Goal: Task Accomplishment & Management: Manage account settings

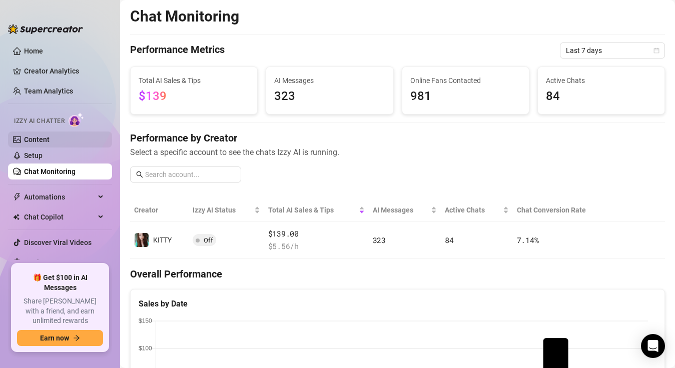
click at [31, 139] on link "Content" at bounding box center [37, 140] width 26 height 8
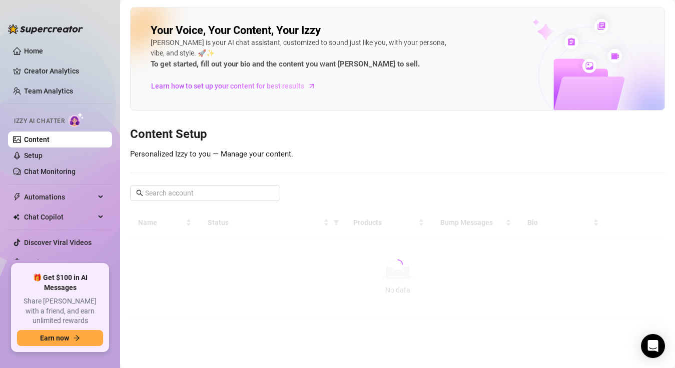
click at [636, 250] on div at bounding box center [397, 264] width 535 height 111
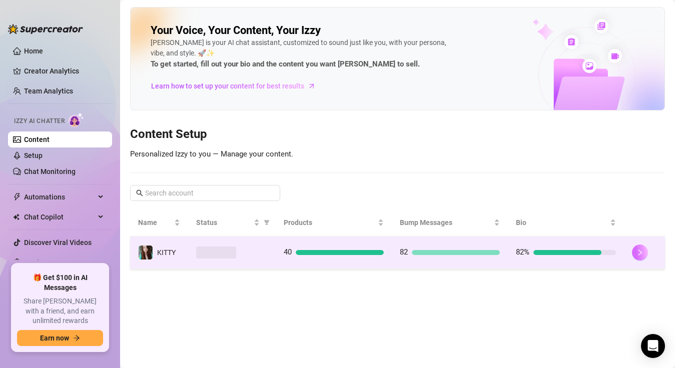
click at [643, 258] on button "button" at bounding box center [640, 253] width 16 height 16
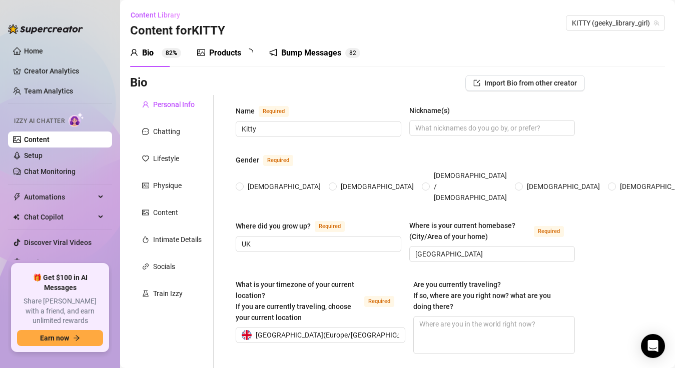
radio input "true"
type input "[DATE]"
click at [322, 57] on div "Bump Messages" at bounding box center [318, 53] width 60 height 12
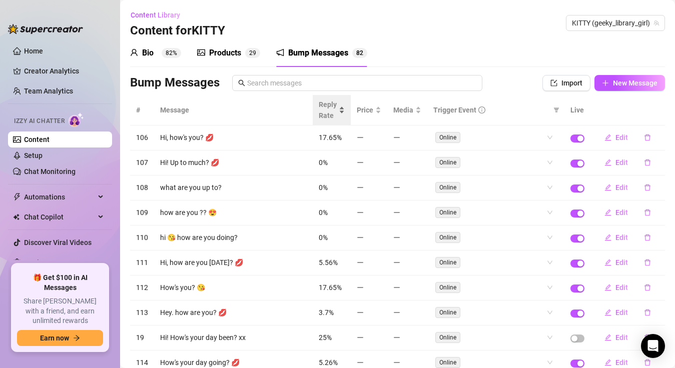
click at [330, 99] on div "Reply Rate" at bounding box center [332, 110] width 26 height 22
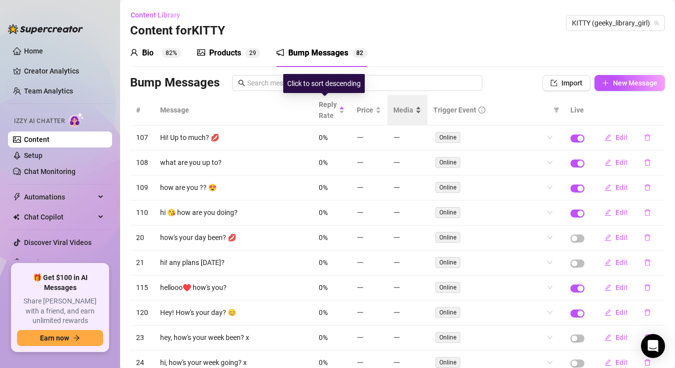
click at [393, 105] on div "Media" at bounding box center [407, 110] width 28 height 11
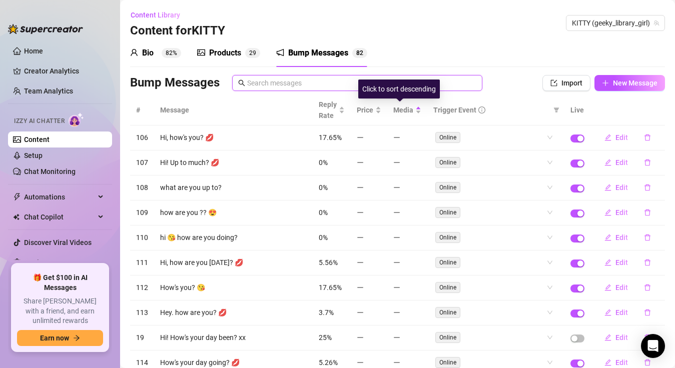
click at [306, 86] on input "text" at bounding box center [361, 83] width 229 height 11
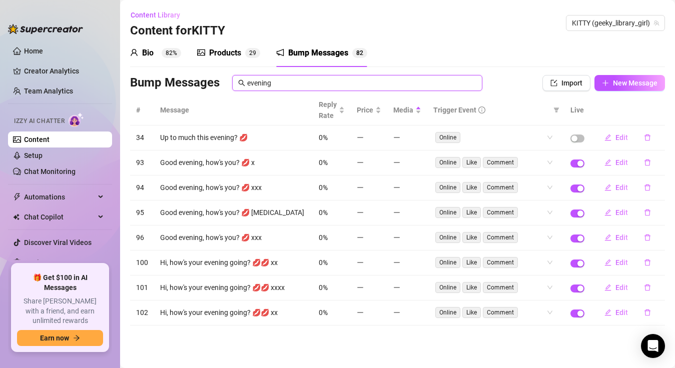
type input "evening"
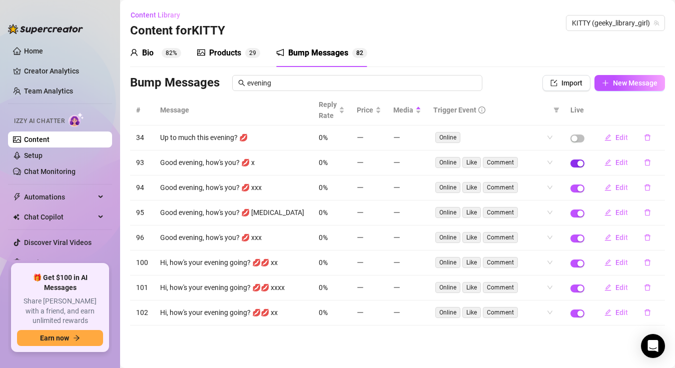
click at [576, 165] on span "button" at bounding box center [577, 164] width 14 height 8
click at [575, 187] on span "button" at bounding box center [577, 189] width 14 height 8
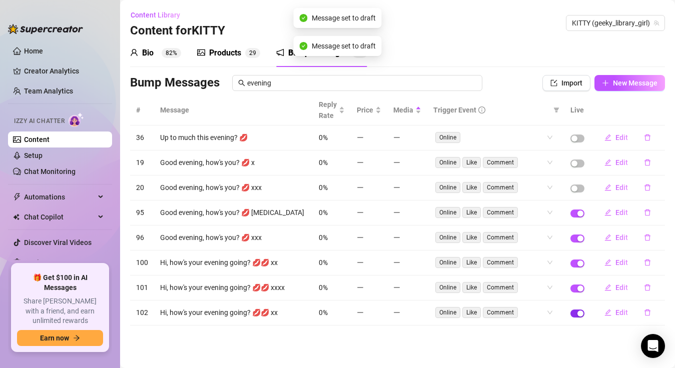
click at [581, 314] on div "button" at bounding box center [580, 314] width 6 height 6
click at [581, 289] on div "button" at bounding box center [580, 289] width 6 height 6
click at [581, 264] on div "button" at bounding box center [580, 264] width 6 height 6
click at [583, 240] on div "button" at bounding box center [580, 239] width 6 height 6
click at [581, 214] on div "button" at bounding box center [580, 214] width 6 height 6
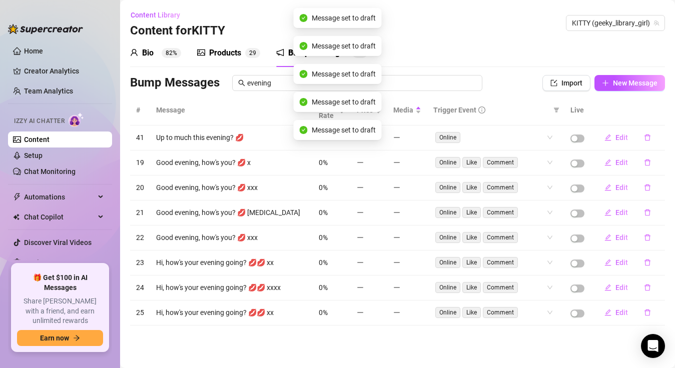
click at [595, 60] on div "Bio 82% Products 2 9 Bump Messages 7 5" at bounding box center [397, 53] width 535 height 28
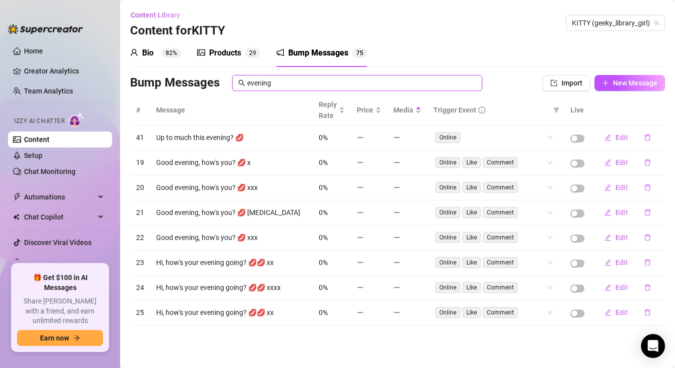
click at [320, 86] on input "evening" at bounding box center [361, 83] width 229 height 11
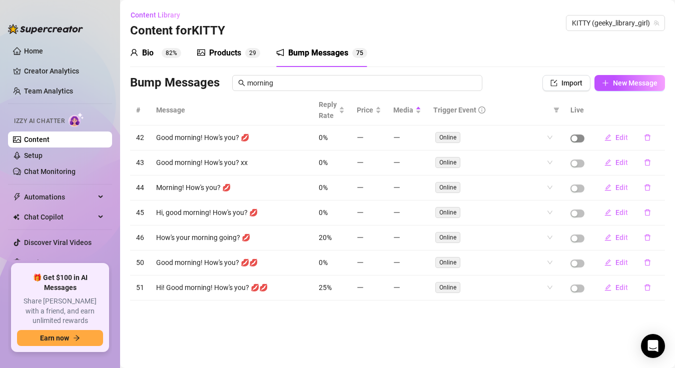
click at [575, 138] on div "button" at bounding box center [574, 139] width 6 height 6
click at [575, 163] on div "button" at bounding box center [574, 164] width 6 height 6
click at [575, 188] on div "button" at bounding box center [574, 189] width 6 height 6
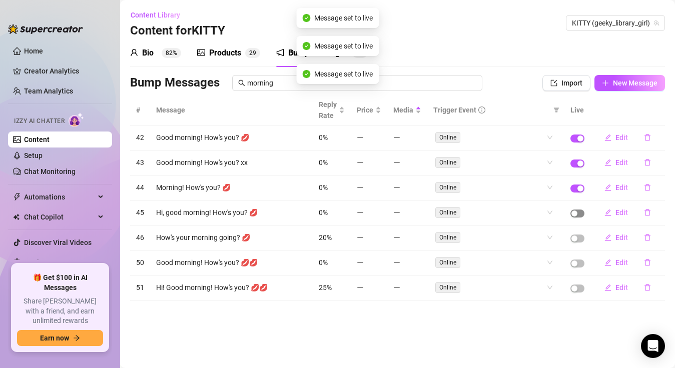
click at [584, 216] on span "button" at bounding box center [577, 214] width 14 height 8
click at [583, 238] on span "button" at bounding box center [577, 239] width 14 height 8
click at [582, 263] on span "button" at bounding box center [577, 264] width 14 height 8
click at [576, 286] on div "button" at bounding box center [574, 289] width 6 height 6
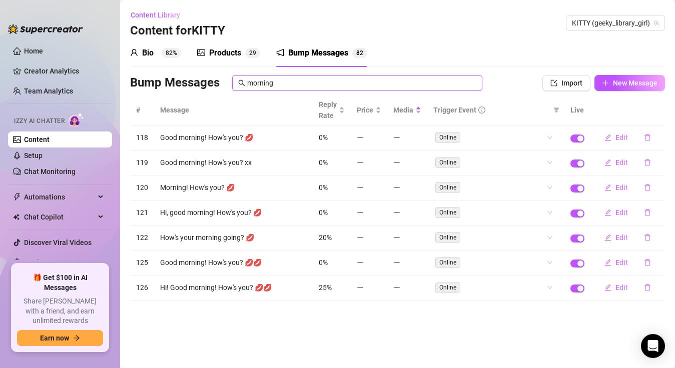
click at [280, 85] on input "morning" at bounding box center [361, 83] width 229 height 11
type input "m"
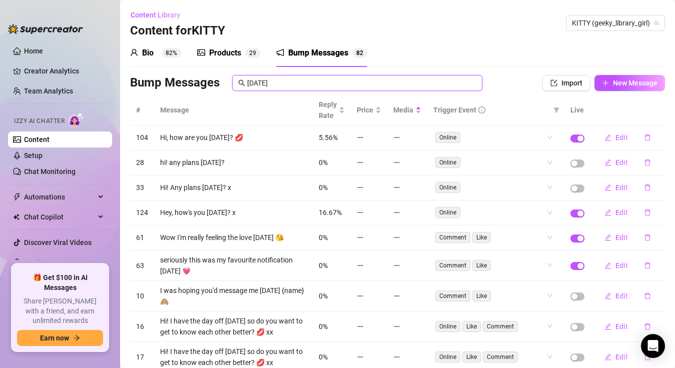
click at [379, 87] on input "[DATE]" at bounding box center [361, 83] width 229 height 11
type input "t"
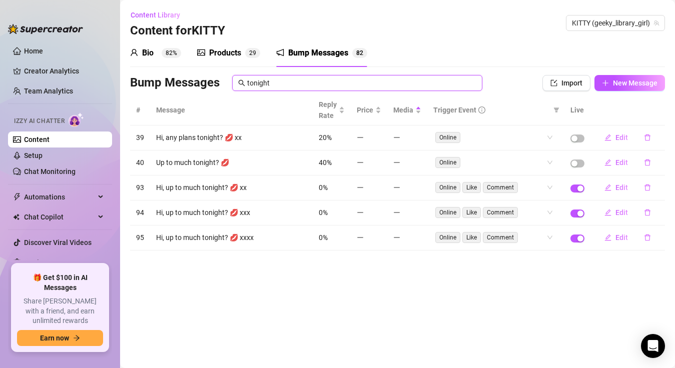
type input "tonight"
click at [581, 188] on div "button" at bounding box center [580, 189] width 6 height 6
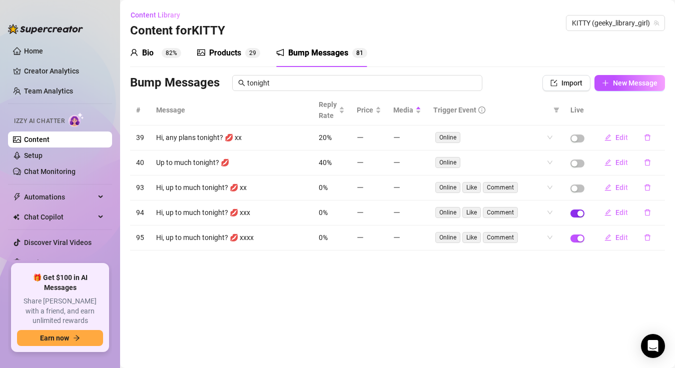
click at [581, 213] on div "button" at bounding box center [580, 214] width 6 height 6
click at [578, 238] on div "button" at bounding box center [580, 239] width 6 height 6
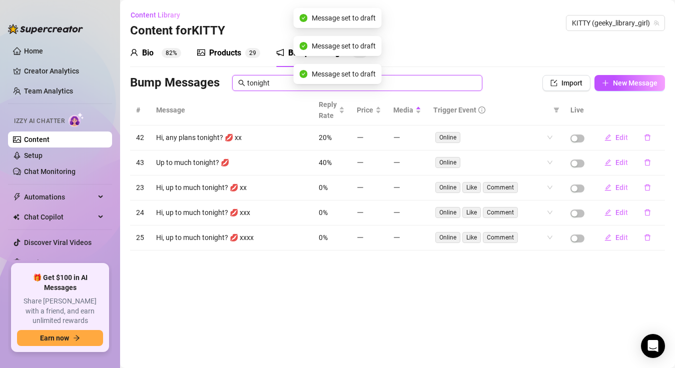
click at [269, 85] on input "tonight" at bounding box center [361, 83] width 229 height 11
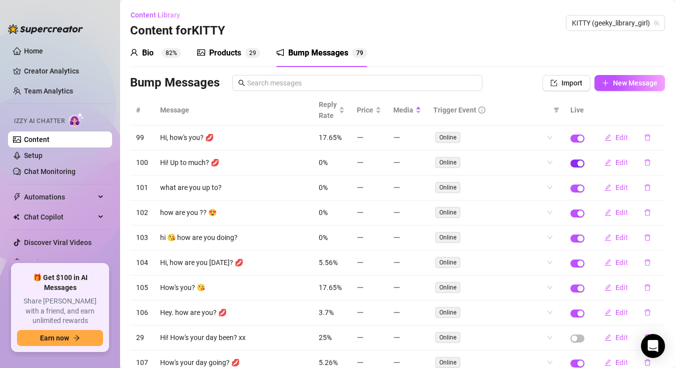
click at [577, 165] on div "button" at bounding box center [580, 164] width 6 height 6
click at [570, 191] on span "button" at bounding box center [577, 189] width 14 height 8
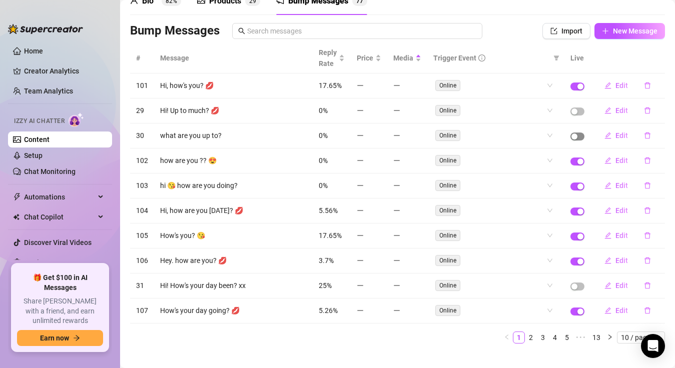
scroll to position [59, 0]
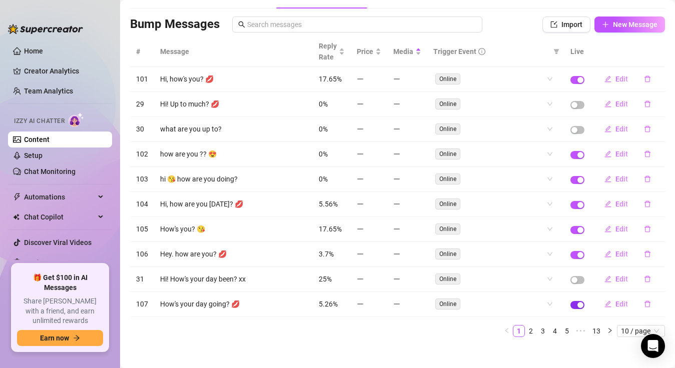
click at [577, 308] on div "button" at bounding box center [580, 305] width 6 height 6
click at [525, 333] on link "2" at bounding box center [530, 331] width 11 height 11
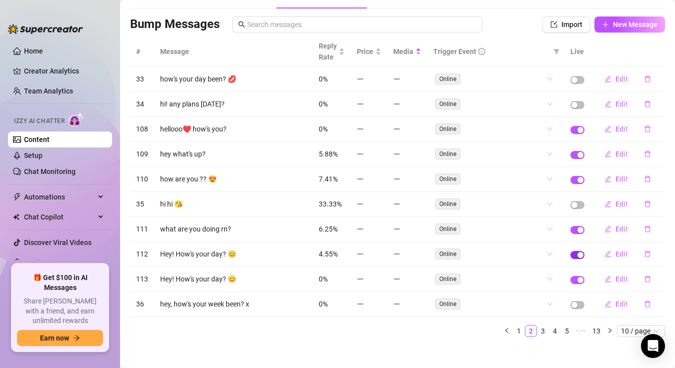
click at [577, 255] on div "button" at bounding box center [580, 255] width 6 height 6
click at [577, 283] on div "button" at bounding box center [580, 280] width 6 height 6
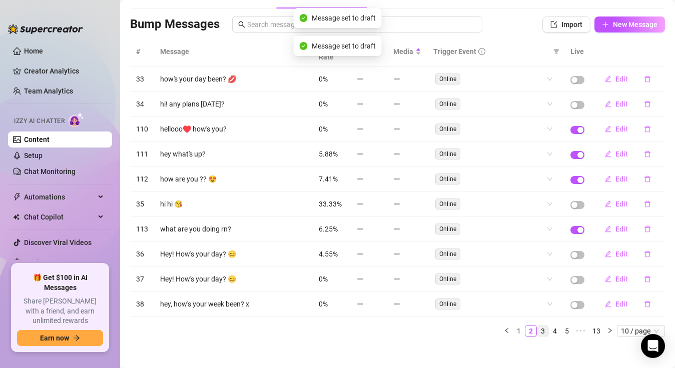
click at [537, 333] on link "3" at bounding box center [542, 331] width 11 height 11
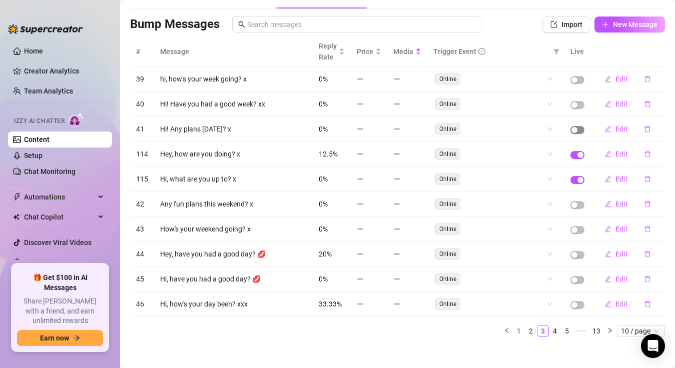
click at [571, 130] on div "button" at bounding box center [574, 130] width 6 height 6
click at [570, 183] on span "button" at bounding box center [577, 180] width 14 height 8
click at [549, 335] on link "4" at bounding box center [554, 331] width 11 height 11
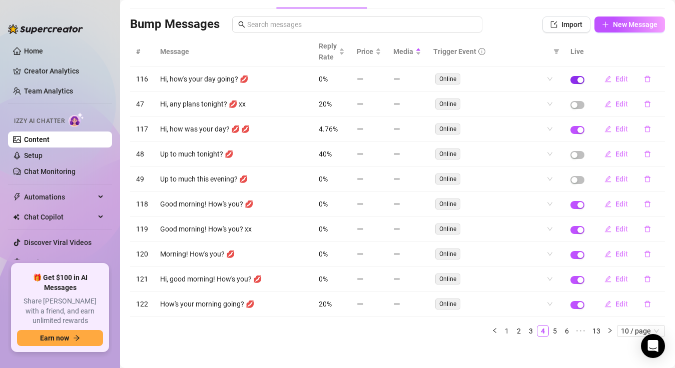
click at [577, 80] on div "button" at bounding box center [580, 80] width 6 height 6
click at [570, 132] on span "button" at bounding box center [577, 130] width 14 height 8
click at [573, 54] on th "Live" at bounding box center [577, 52] width 26 height 31
click at [554, 52] on icon "filter" at bounding box center [557, 51] width 6 height 5
click at [520, 73] on span "Online" at bounding box center [521, 71] width 24 height 8
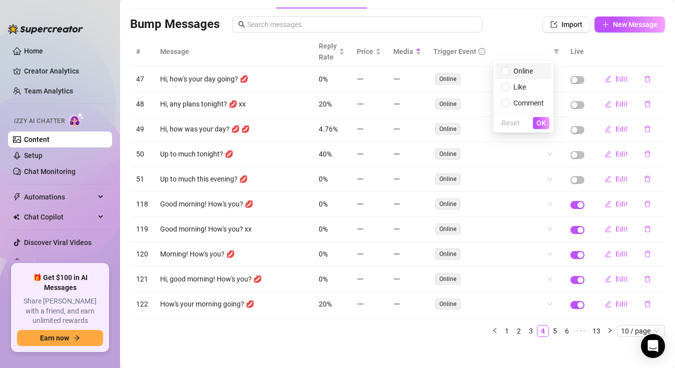
checkbox input "true"
click at [539, 123] on span "OK" at bounding box center [541, 123] width 10 height 8
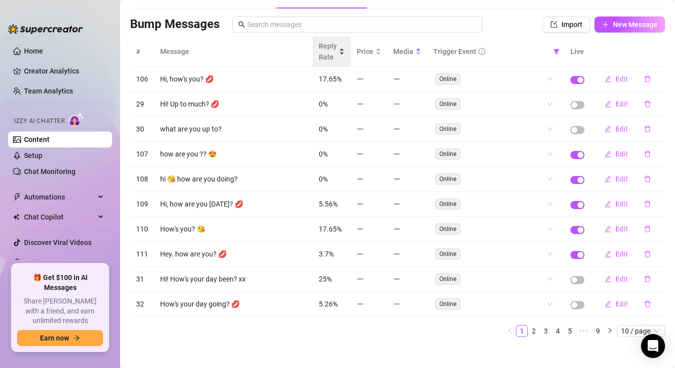
click at [329, 63] on div "Reply Rate" at bounding box center [332, 52] width 26 height 22
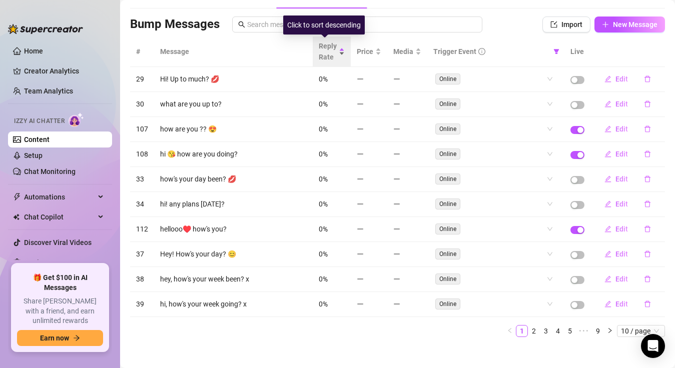
click at [331, 53] on div "Reply Rate" at bounding box center [332, 52] width 26 height 22
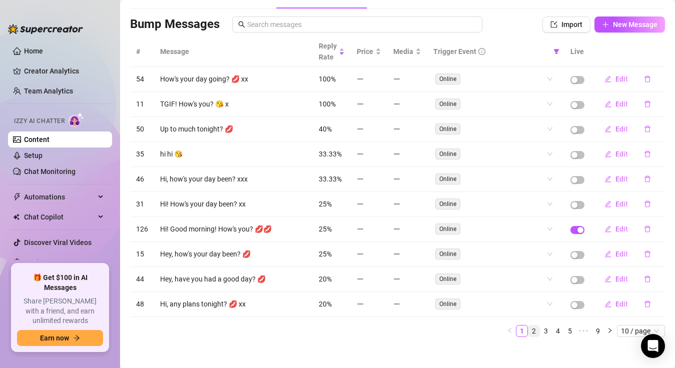
click at [528, 333] on link "2" at bounding box center [533, 331] width 11 height 11
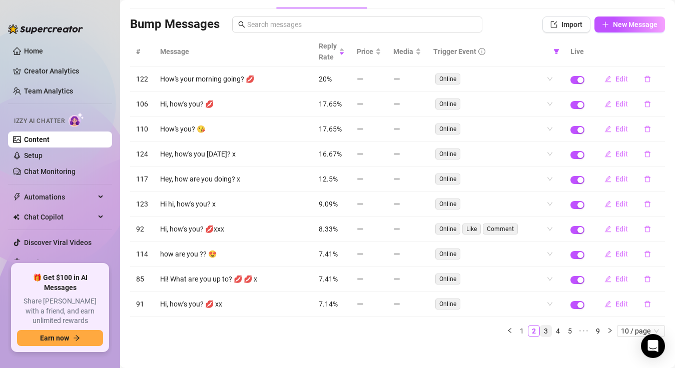
click at [540, 331] on link "3" at bounding box center [545, 331] width 11 height 11
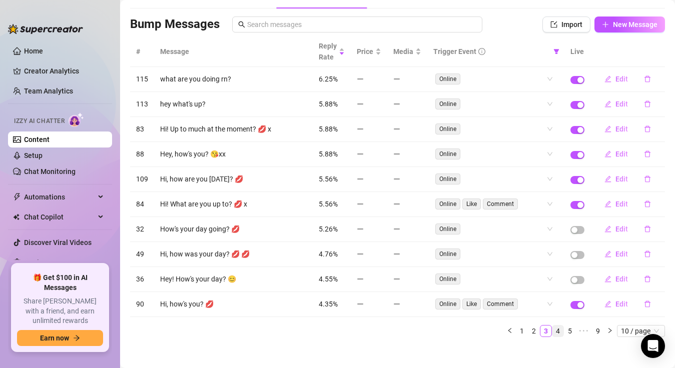
click at [552, 331] on link "4" at bounding box center [557, 331] width 11 height 11
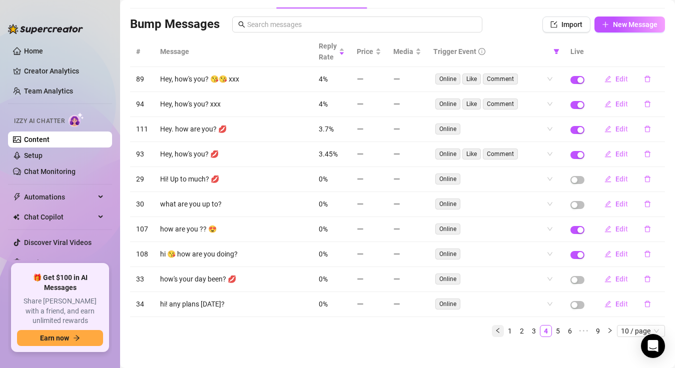
click at [504, 331] on link "1" at bounding box center [509, 331] width 11 height 11
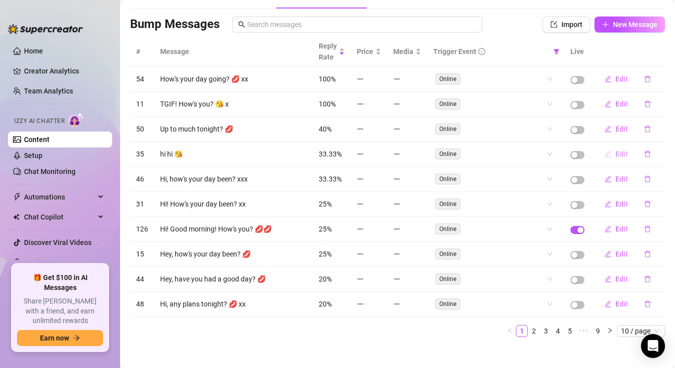
click at [604, 154] on icon "edit" at bounding box center [607, 154] width 7 height 7
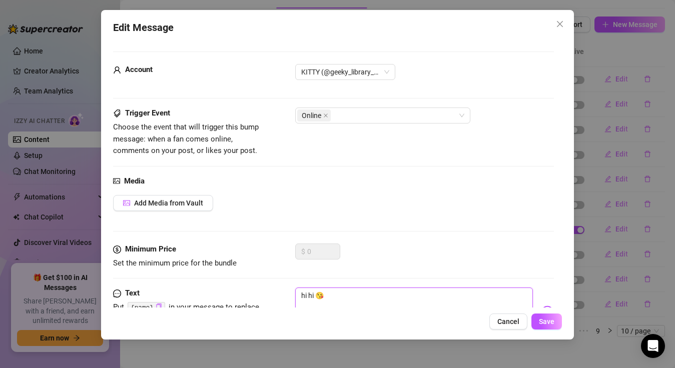
click at [310, 300] on textarea "hi hi 😘" at bounding box center [413, 308] width 237 height 40
click at [316, 292] on textarea "hi hi 😘" at bounding box center [413, 308] width 237 height 40
type textarea "hi hi😘"
type textarea "hi h😘"
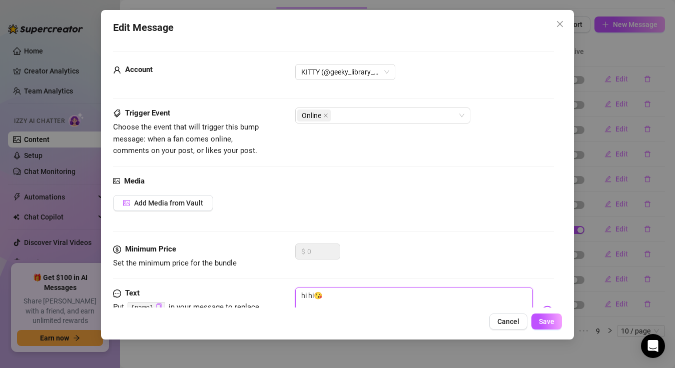
type textarea "hi h😘"
type textarea "hi 😘"
type textarea "hi😘"
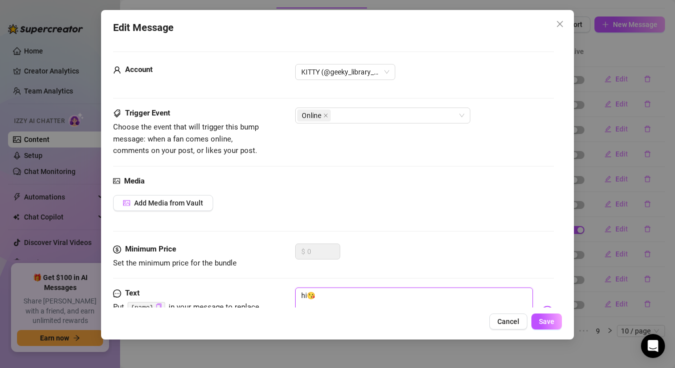
click at [324, 297] on textarea "hi😘" at bounding box center [413, 308] width 237 height 40
type textarea "hi😘"
type textarea "hi😘 h"
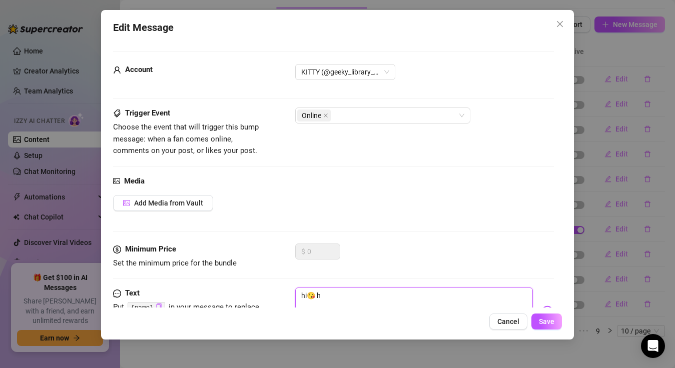
type textarea "hi😘 ho"
type textarea "hi😘 how"
type textarea "hi😘 how'"
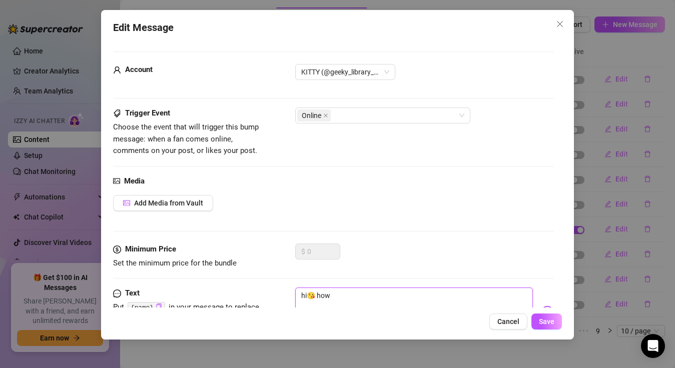
type textarea "hi😘 how'"
type textarea "hi😘 how's"
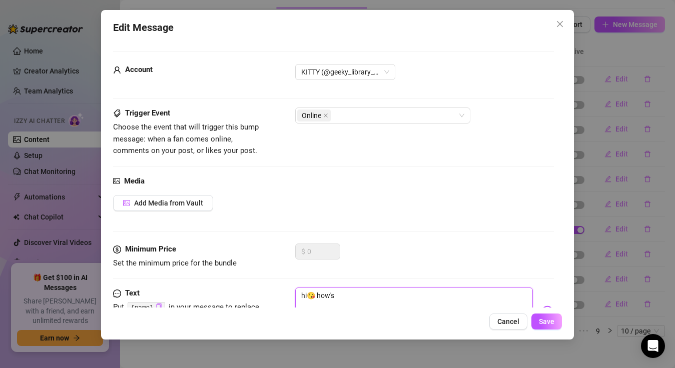
type textarea "hi😘 how's y"
type textarea "hi😘 how's yo"
type textarea "hi😘 how's you"
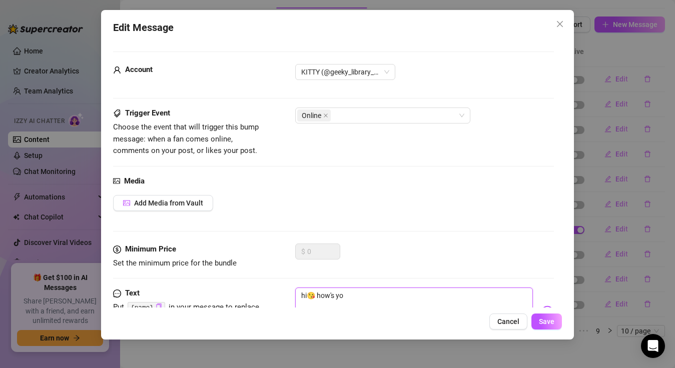
type textarea "hi😘 how's you"
type textarea "hi😘 how's you?"
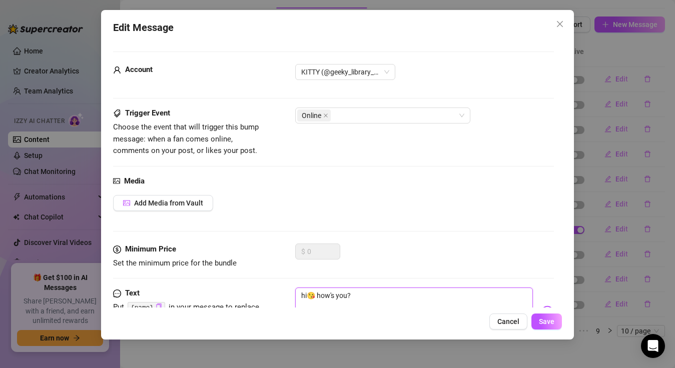
type textarea "hi😘 how's you? x"
click at [550, 320] on span "Save" at bounding box center [547, 322] width 16 height 8
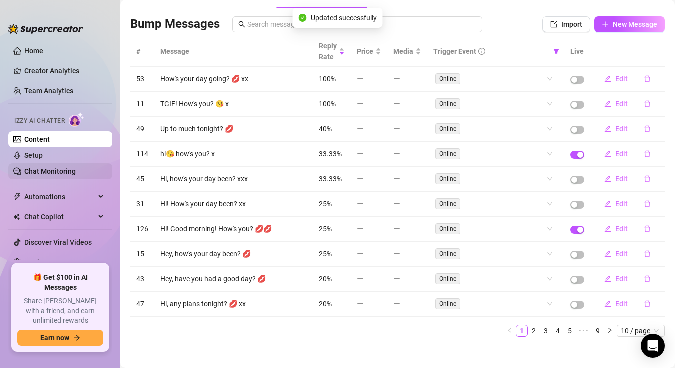
click at [60, 170] on link "Chat Monitoring" at bounding box center [50, 172] width 52 height 8
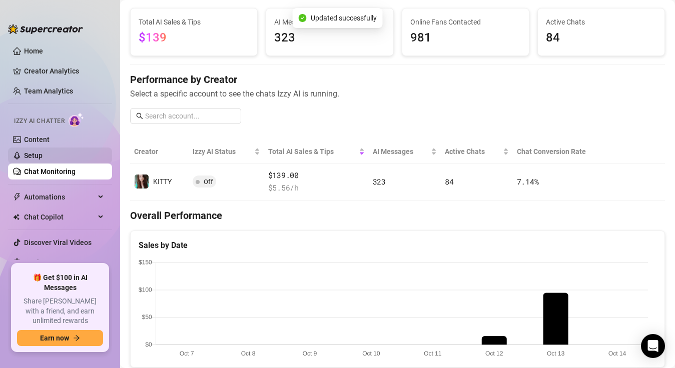
click at [43, 154] on link "Setup" at bounding box center [33, 156] width 19 height 8
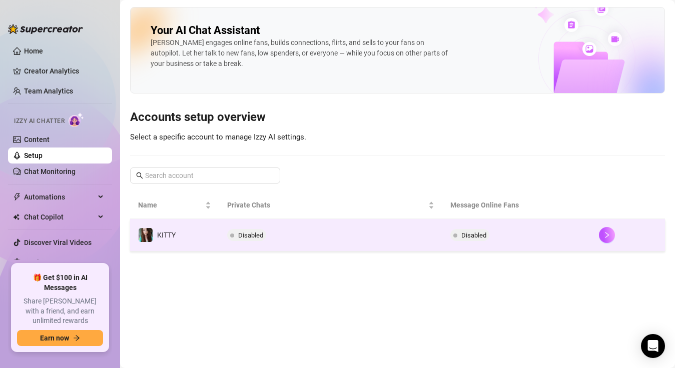
click at [584, 222] on td "Disabled" at bounding box center [516, 235] width 149 height 33
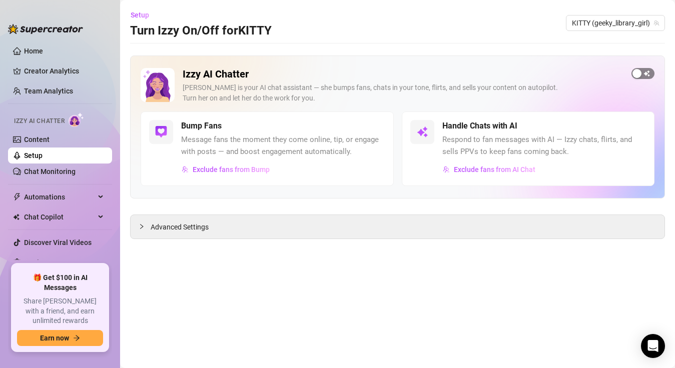
click at [643, 78] on span "button" at bounding box center [643, 73] width 23 height 11
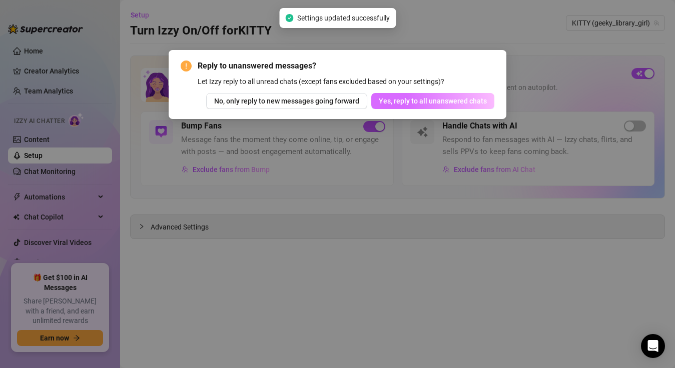
click at [446, 103] on span "Yes, reply to all unanswered chats" at bounding box center [433, 101] width 108 height 8
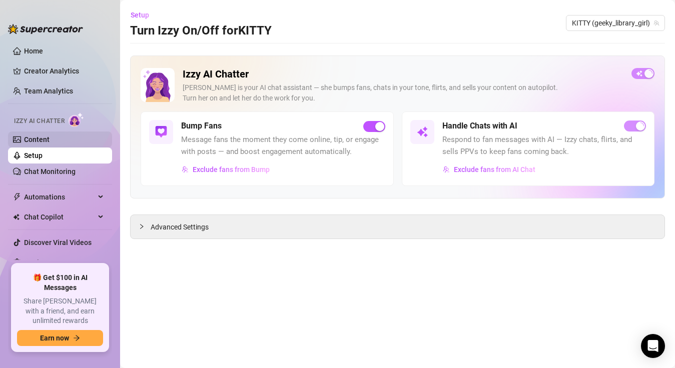
click at [34, 139] on link "Content" at bounding box center [37, 140] width 26 height 8
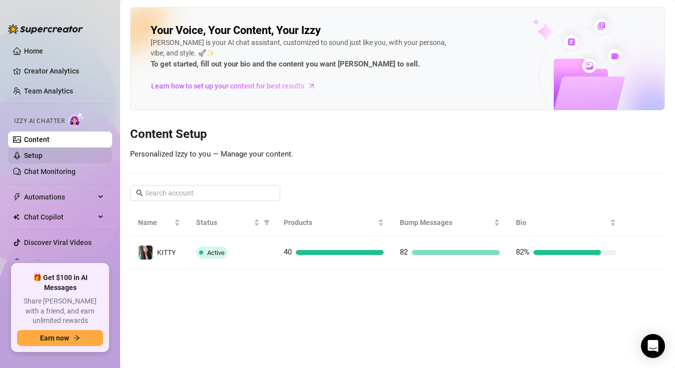
click at [25, 153] on link "Setup" at bounding box center [33, 156] width 19 height 8
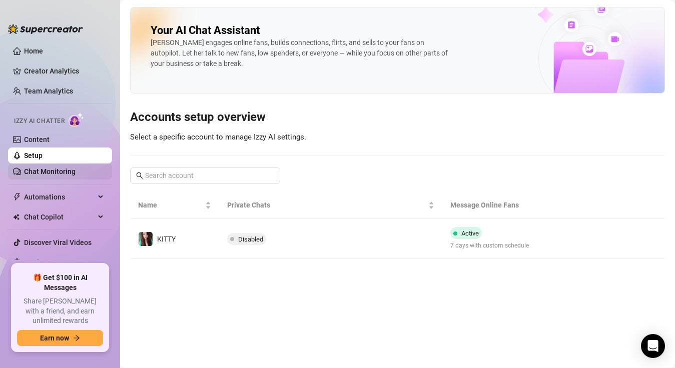
click at [40, 171] on link "Chat Monitoring" at bounding box center [50, 172] width 52 height 8
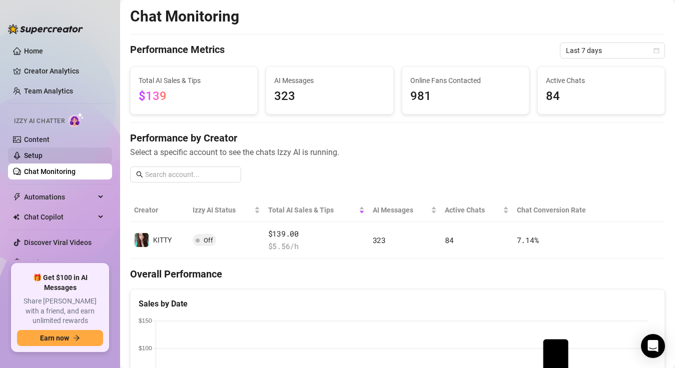
click at [29, 157] on link "Setup" at bounding box center [33, 156] width 19 height 8
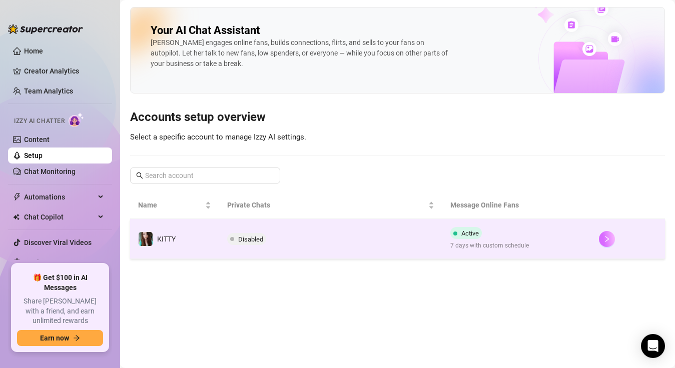
click at [603, 240] on icon "right" at bounding box center [606, 239] width 7 height 7
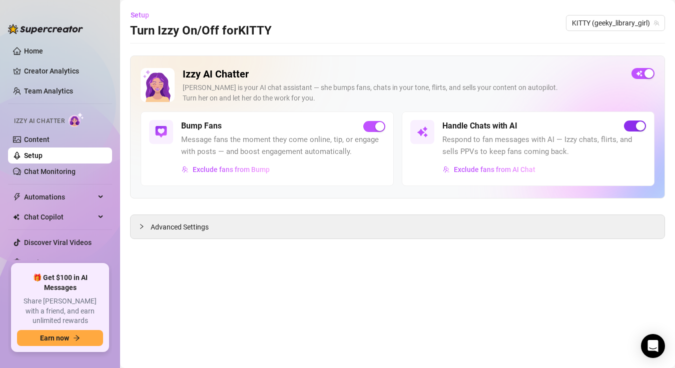
click at [639, 122] on div "button" at bounding box center [640, 126] width 9 height 9
click at [636, 129] on span "button" at bounding box center [635, 126] width 22 height 11
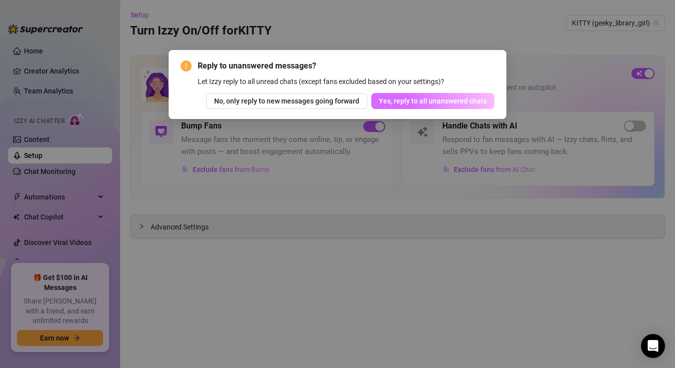
click at [461, 104] on span "Yes, reply to all unanswered chats" at bounding box center [433, 101] width 108 height 8
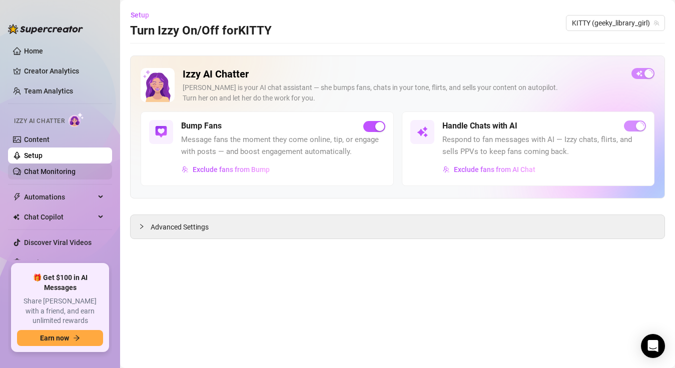
click at [27, 174] on link "Chat Monitoring" at bounding box center [50, 172] width 52 height 8
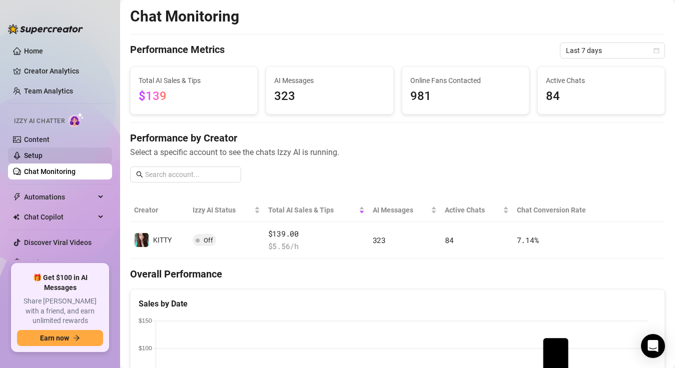
click at [37, 159] on link "Setup" at bounding box center [33, 156] width 19 height 8
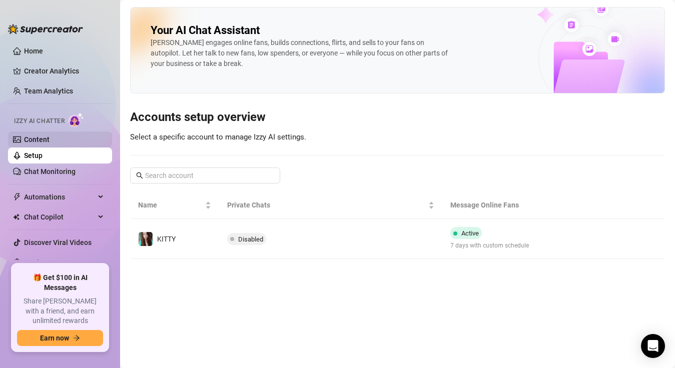
click at [30, 139] on link "Content" at bounding box center [37, 140] width 26 height 8
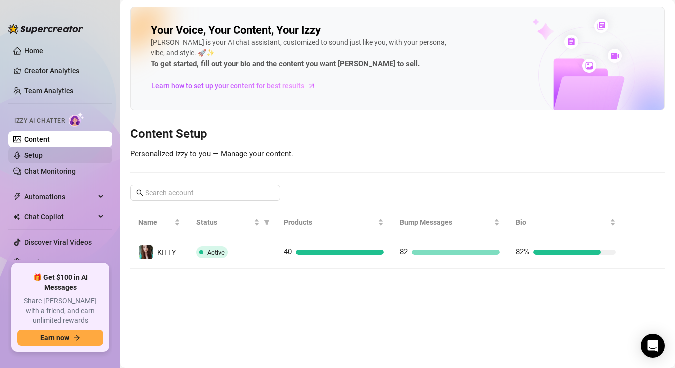
click at [30, 158] on link "Setup" at bounding box center [33, 156] width 19 height 8
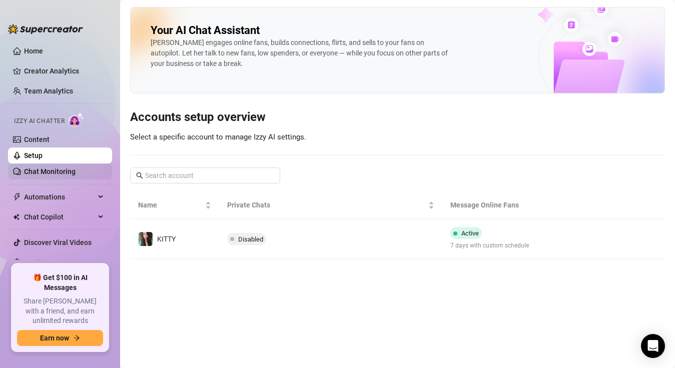
click at [39, 174] on link "Chat Monitoring" at bounding box center [50, 172] width 52 height 8
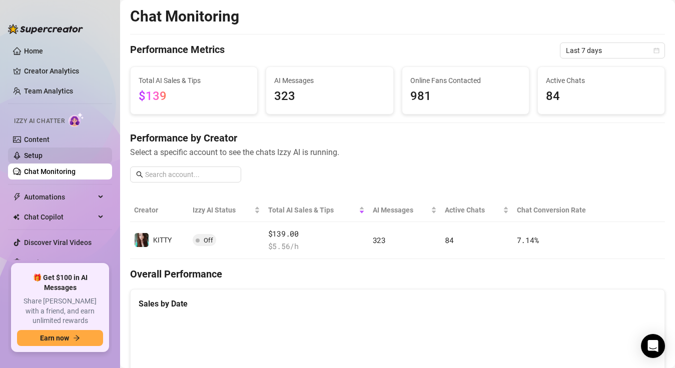
click at [30, 156] on link "Setup" at bounding box center [33, 156] width 19 height 8
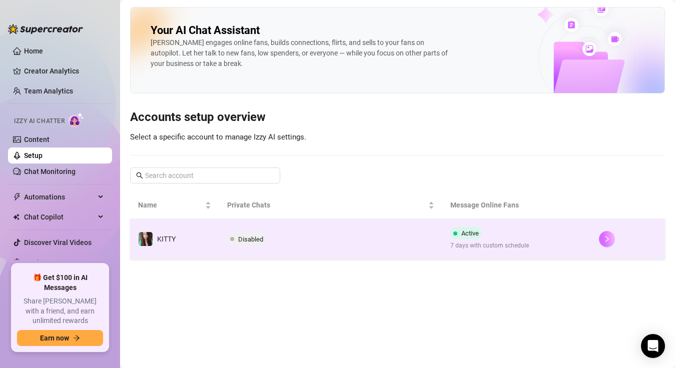
click at [609, 243] on button "button" at bounding box center [607, 239] width 16 height 16
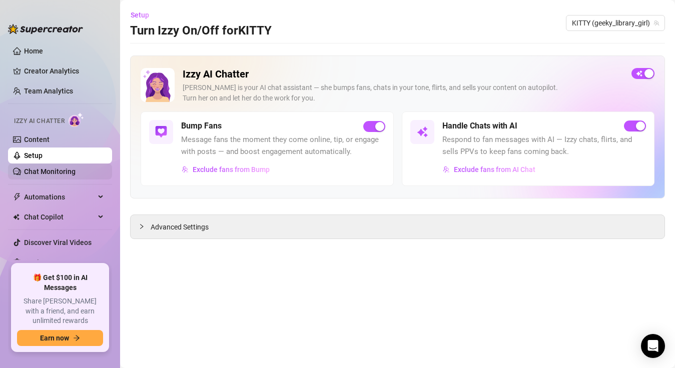
click at [24, 168] on link "Chat Monitoring" at bounding box center [50, 172] width 52 height 8
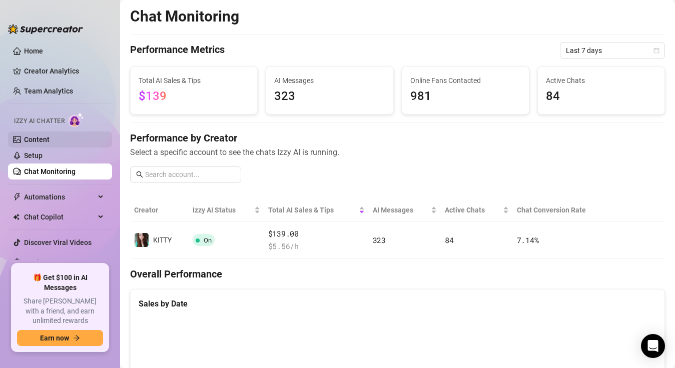
click at [24, 141] on link "Content" at bounding box center [37, 140] width 26 height 8
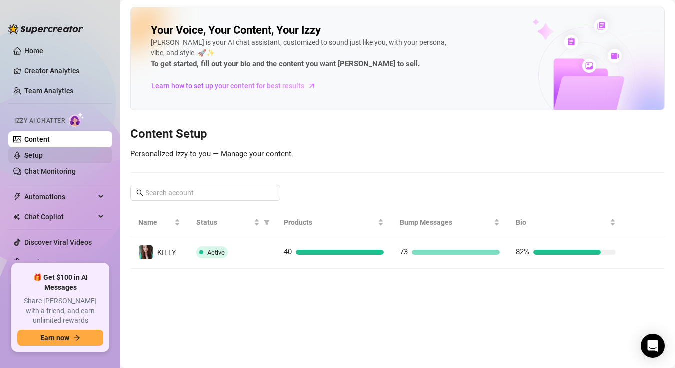
click at [24, 156] on link "Setup" at bounding box center [33, 156] width 19 height 8
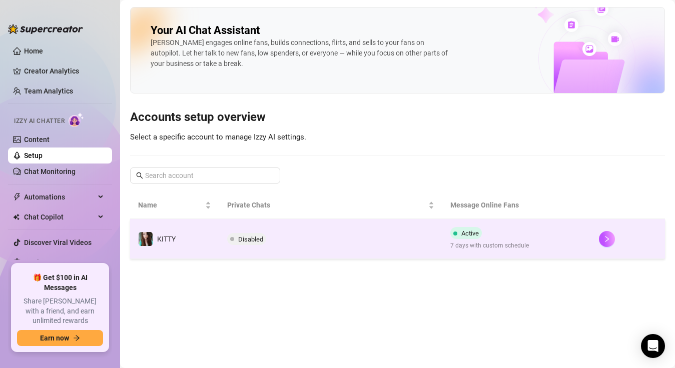
click at [255, 250] on td "Disabled" at bounding box center [330, 239] width 223 height 40
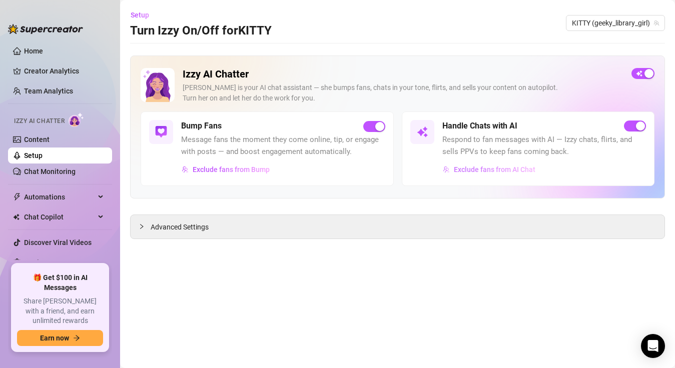
click at [515, 171] on span "Exclude fans from AI Chat" at bounding box center [495, 170] width 82 height 8
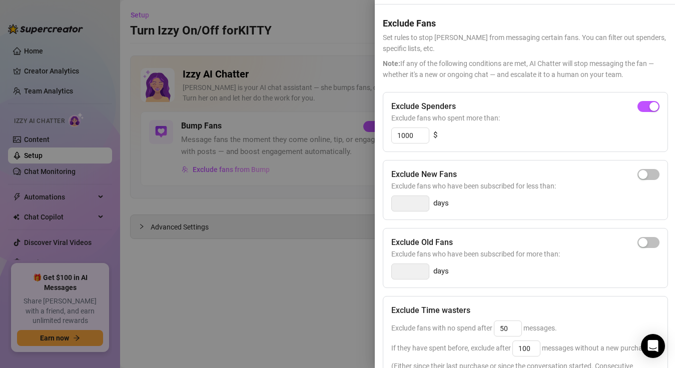
scroll to position [29, 0]
click at [415, 138] on input "1000" at bounding box center [410, 135] width 37 height 15
type input "1"
click at [641, 120] on span "Exclude fans who spent more than:" at bounding box center [525, 118] width 268 height 11
click at [639, 105] on div "button" at bounding box center [643, 106] width 9 height 9
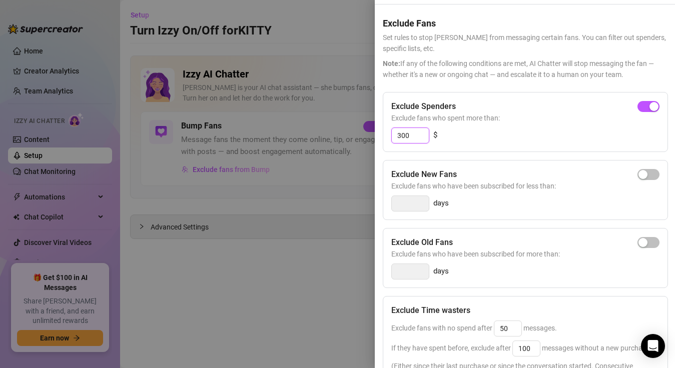
click at [411, 132] on input "300" at bounding box center [410, 135] width 37 height 15
type input "3"
click at [639, 108] on div "button" at bounding box center [643, 106] width 9 height 9
click at [421, 135] on input "300" at bounding box center [410, 135] width 37 height 15
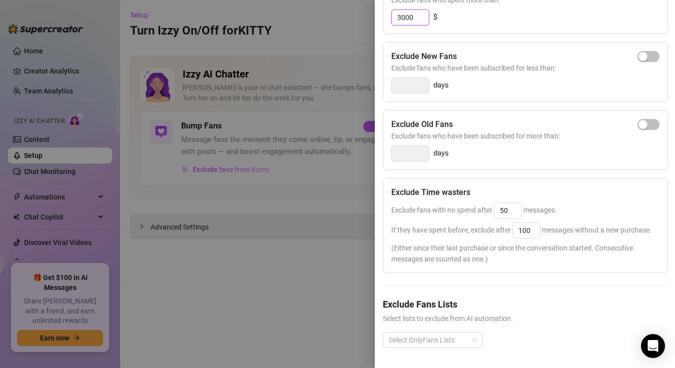
scroll to position [166, 0]
click at [455, 336] on div at bounding box center [428, 340] width 86 height 14
type input "3000"
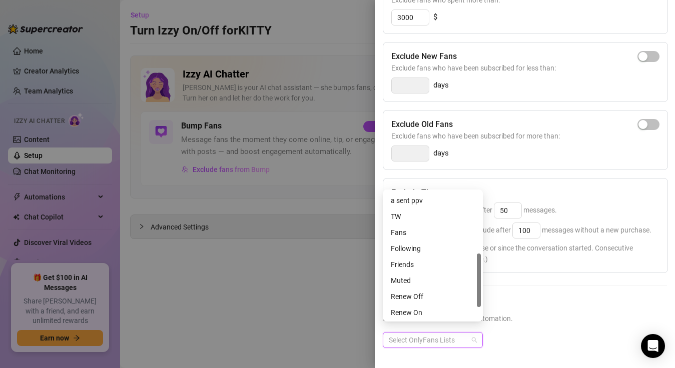
click at [417, 217] on div "TW" at bounding box center [433, 216] width 84 height 11
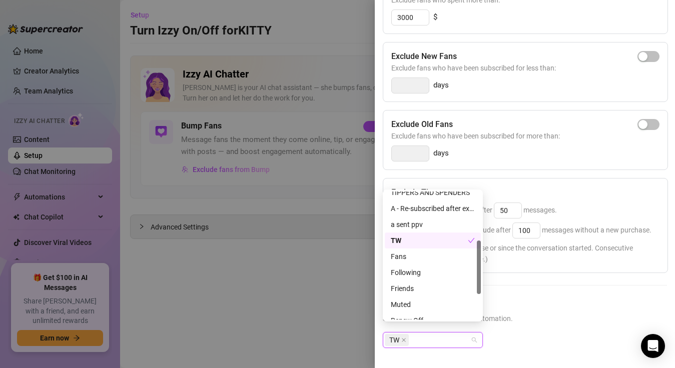
scroll to position [112, 0]
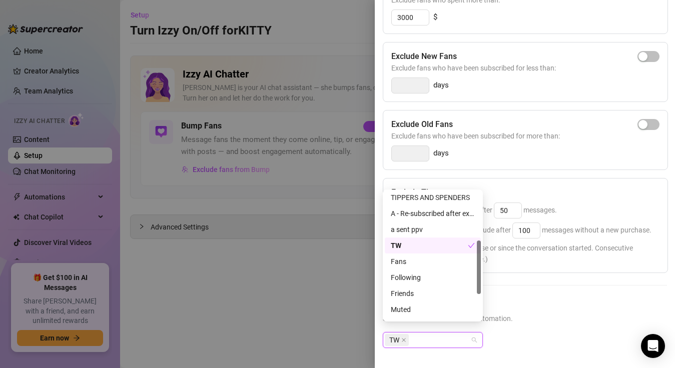
click at [540, 287] on div "Exclude Spenders Exclude fans who spent more than: 3000 $ Exclude New Fans Excl…" at bounding box center [525, 169] width 284 height 390
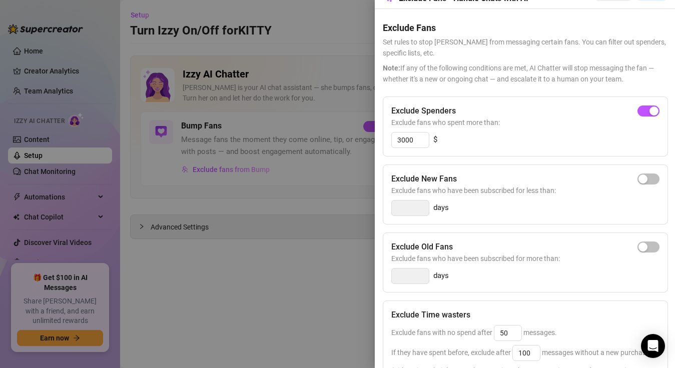
scroll to position [0, 0]
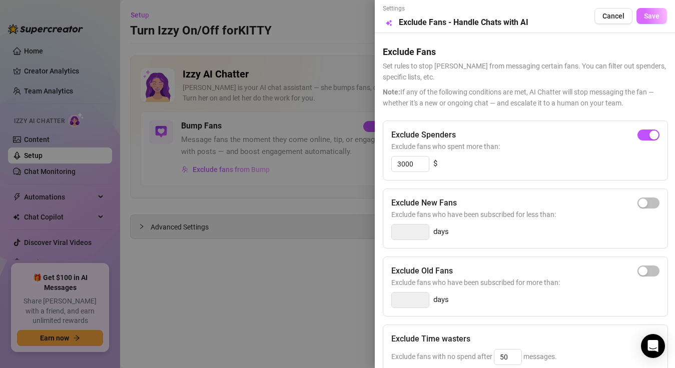
click at [647, 13] on span "Save" at bounding box center [652, 16] width 16 height 8
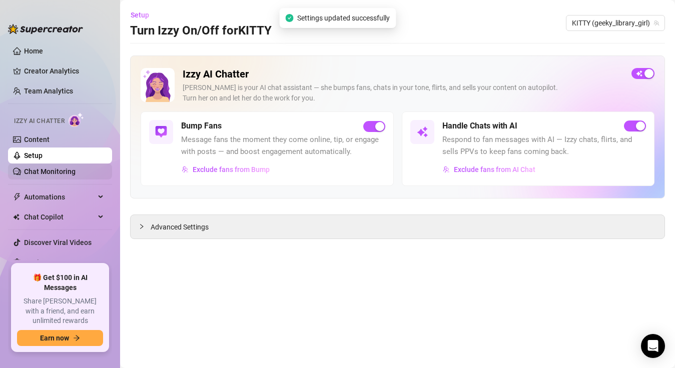
click at [30, 173] on link "Chat Monitoring" at bounding box center [50, 172] width 52 height 8
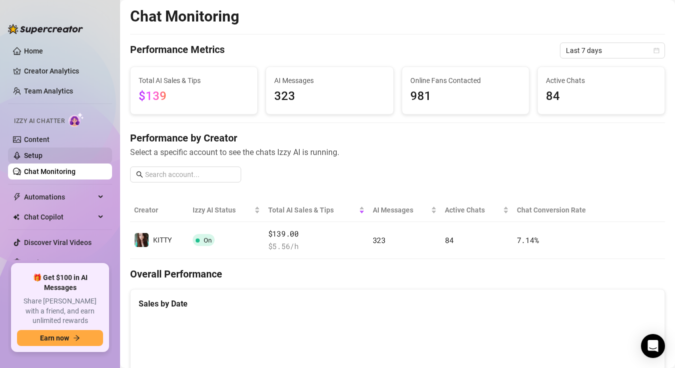
click at [26, 160] on link "Setup" at bounding box center [33, 156] width 19 height 8
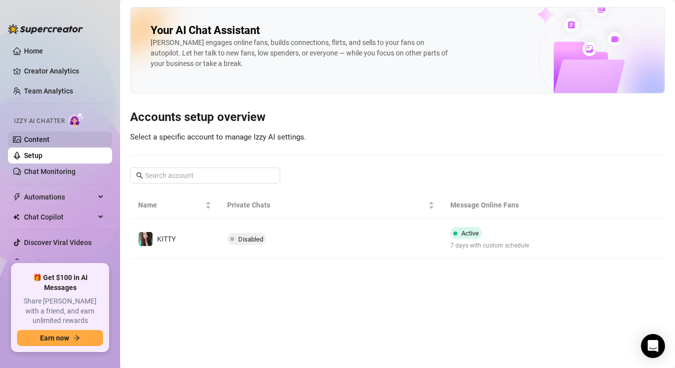
click at [24, 140] on link "Content" at bounding box center [37, 140] width 26 height 8
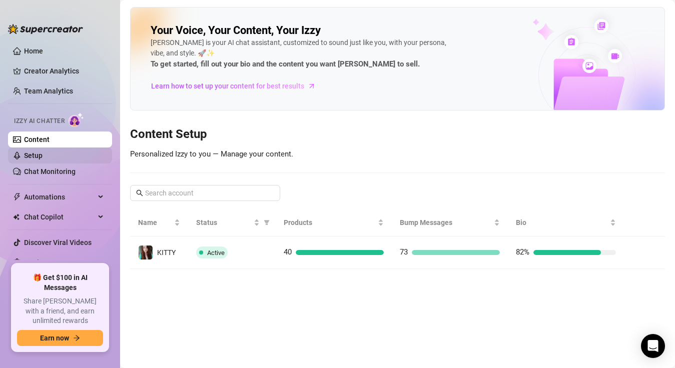
click at [24, 160] on link "Setup" at bounding box center [33, 156] width 19 height 8
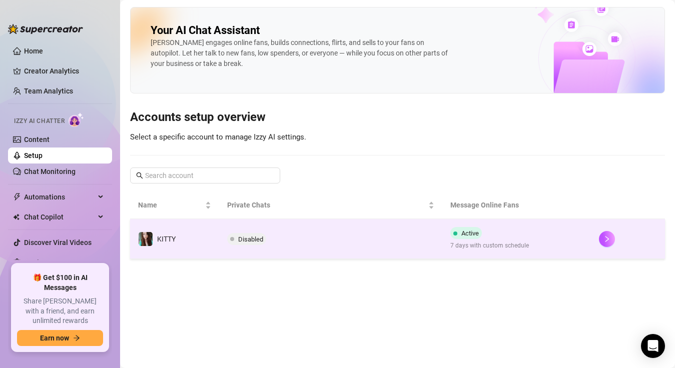
click at [252, 236] on span "Disabled" at bounding box center [250, 240] width 25 height 8
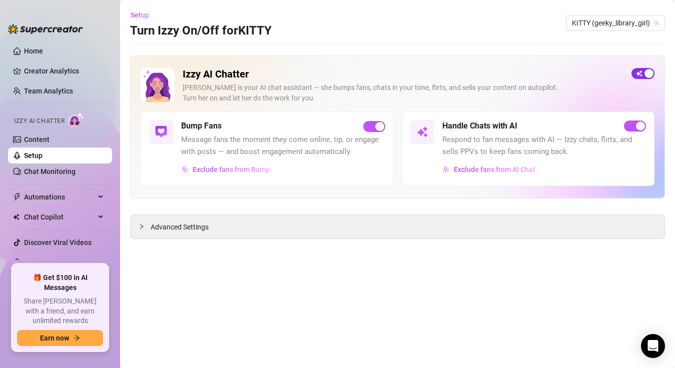
click at [643, 73] on span "button" at bounding box center [643, 73] width 23 height 11
click at [643, 76] on span "button" at bounding box center [643, 73] width 23 height 11
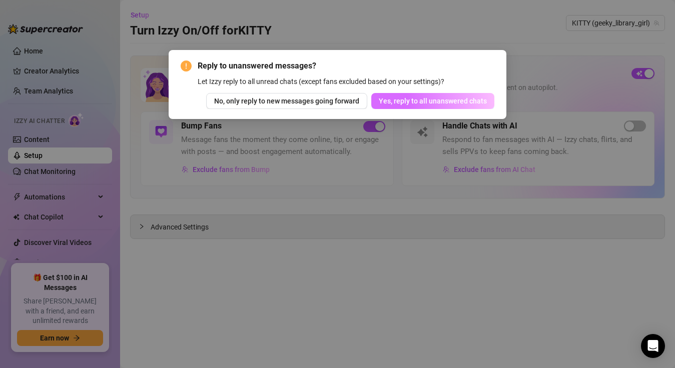
click at [420, 99] on span "Yes, reply to all unanswered chats" at bounding box center [433, 101] width 108 height 8
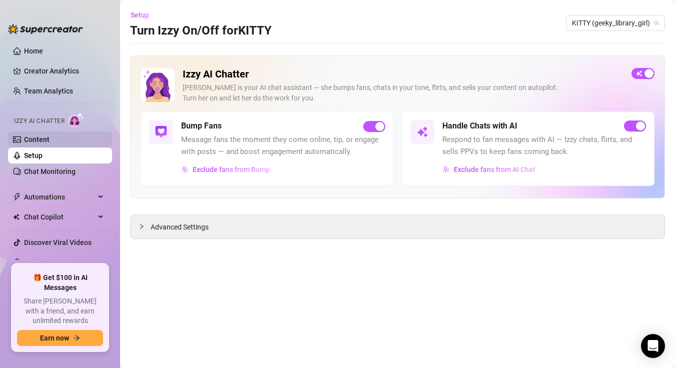
click at [24, 139] on link "Content" at bounding box center [37, 140] width 26 height 8
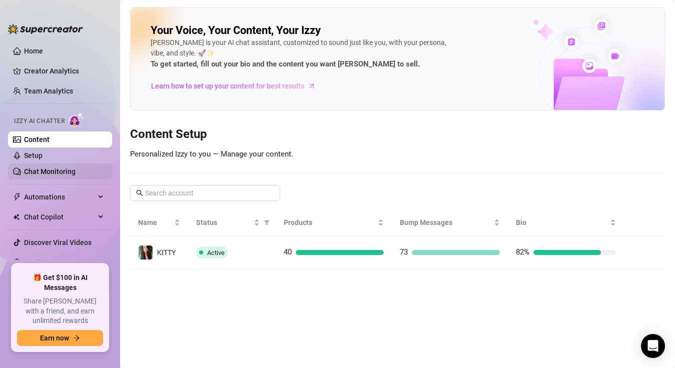
click at [34, 169] on link "Chat Monitoring" at bounding box center [50, 172] width 52 height 8
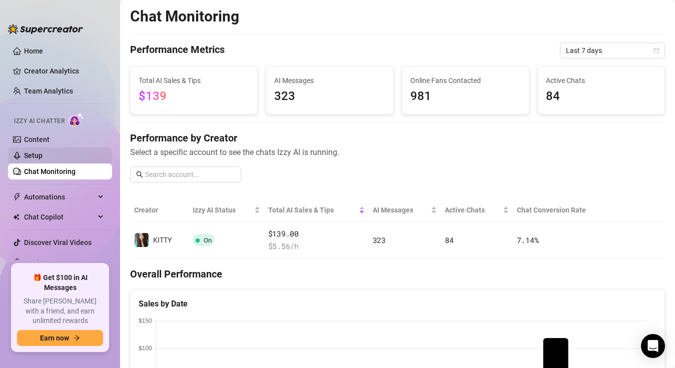
click at [30, 153] on link "Setup" at bounding box center [33, 156] width 19 height 8
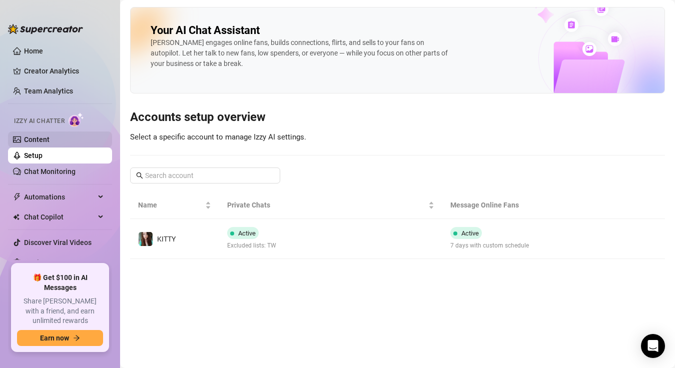
click at [31, 136] on link "Content" at bounding box center [37, 140] width 26 height 8
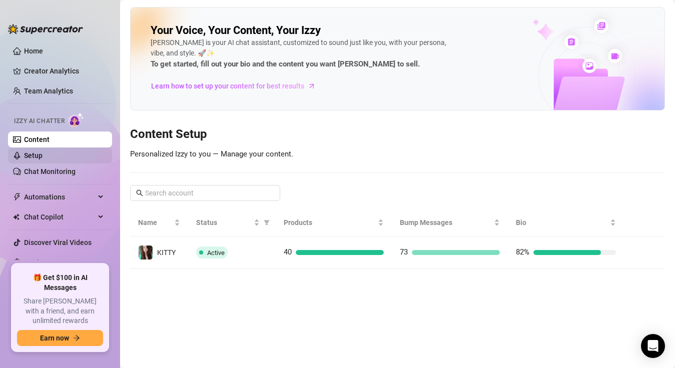
click at [34, 159] on link "Setup" at bounding box center [33, 156] width 19 height 8
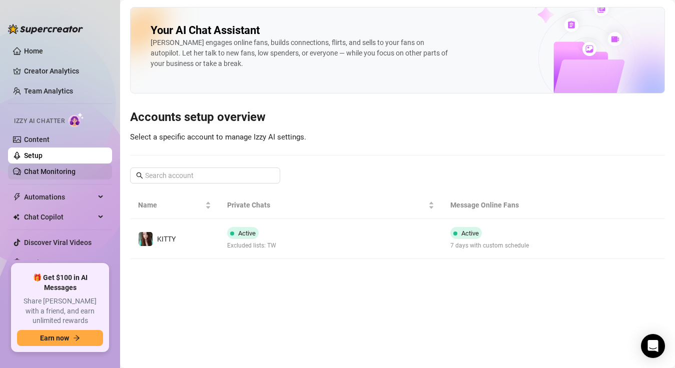
click at [47, 173] on link "Chat Monitoring" at bounding box center [50, 172] width 52 height 8
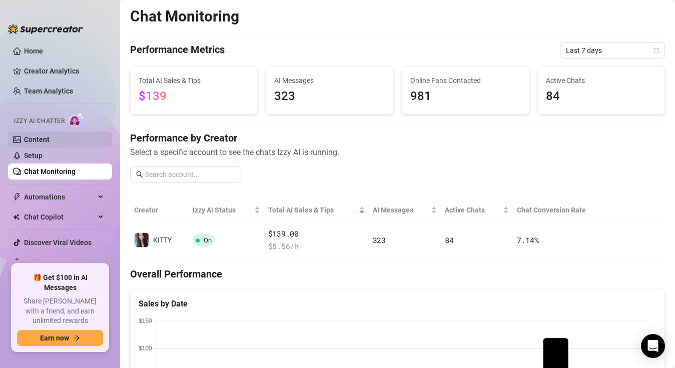
click at [39, 141] on link "Content" at bounding box center [37, 140] width 26 height 8
